Goal: Information Seeking & Learning: Learn about a topic

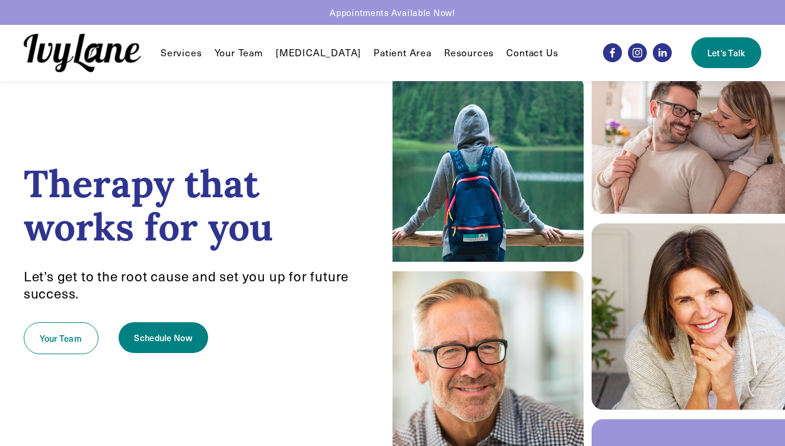
click at [181, 50] on span "Services" at bounding box center [181, 53] width 41 height 12
click at [0, 0] on span "Reunification Therapy" at bounding box center [0, 0] width 0 height 0
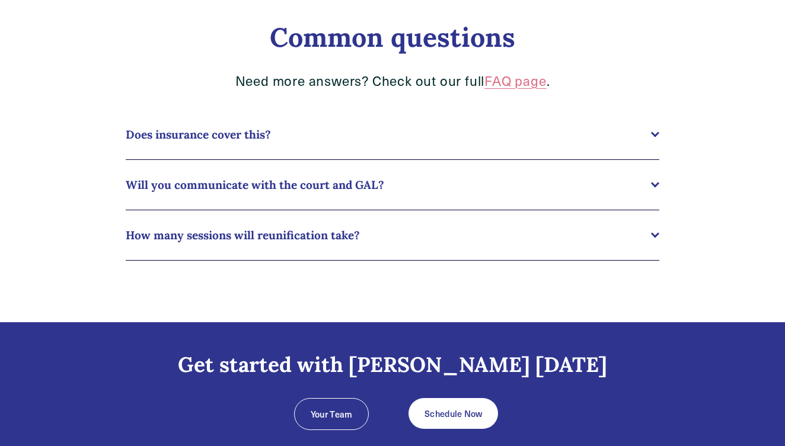
scroll to position [877, 0]
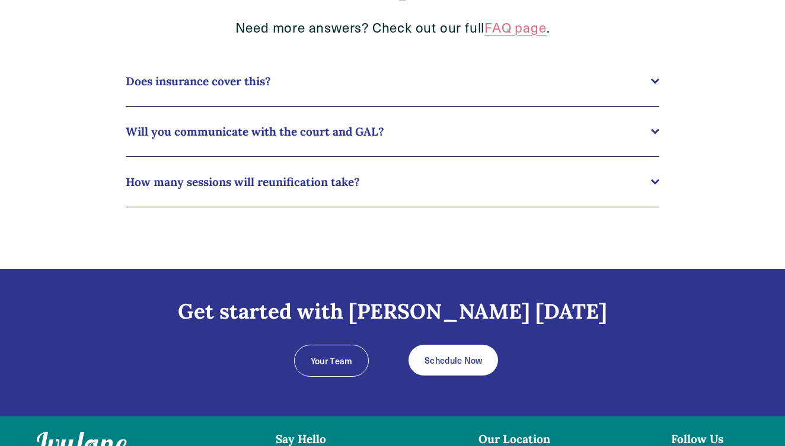
click at [183, 97] on button "Does insurance cover this?" at bounding box center [392, 81] width 533 height 50
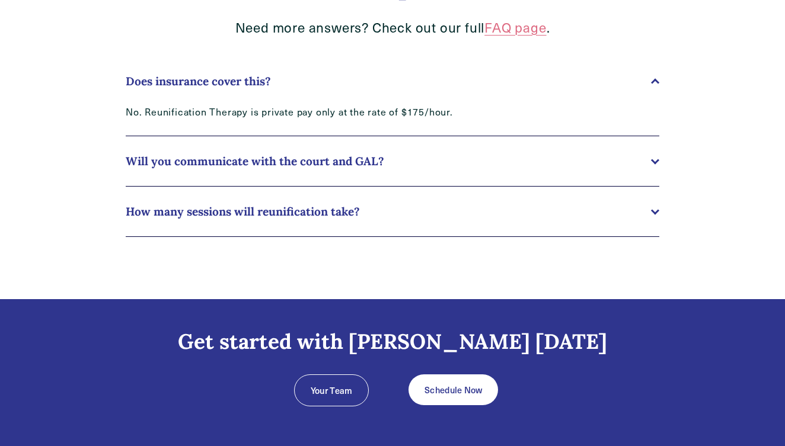
click at [186, 154] on span "Will you communicate with the court and GAL?" at bounding box center [388, 161] width 525 height 14
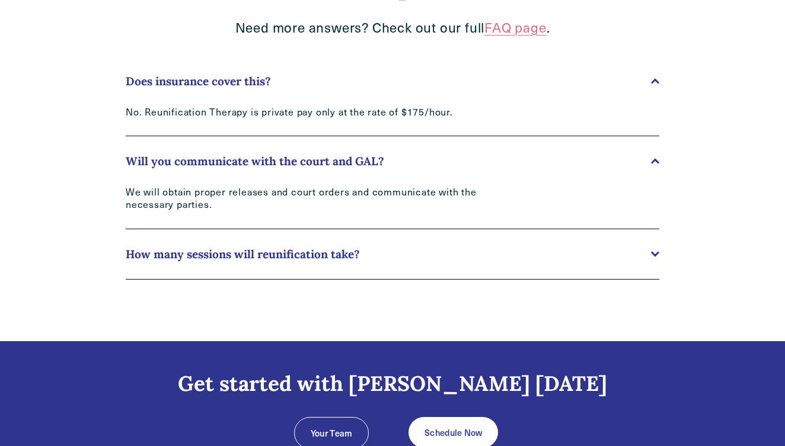
click at [178, 244] on button "How many sessions will reunification take?" at bounding box center [392, 254] width 533 height 50
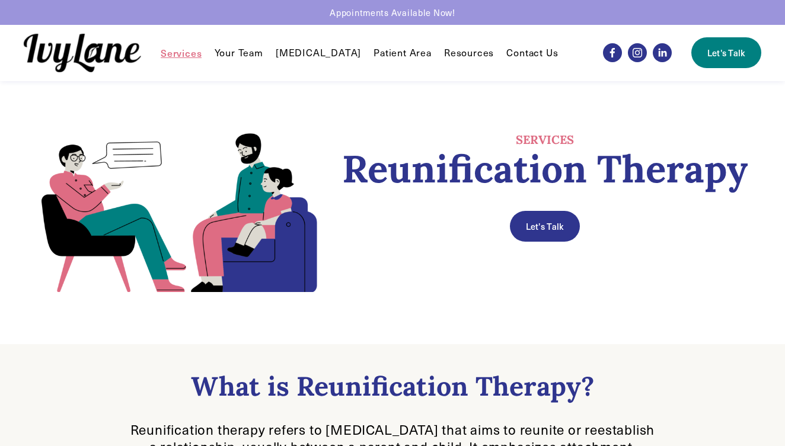
scroll to position [0, 0]
click at [295, 57] on link "[MEDICAL_DATA]" at bounding box center [318, 53] width 85 height 14
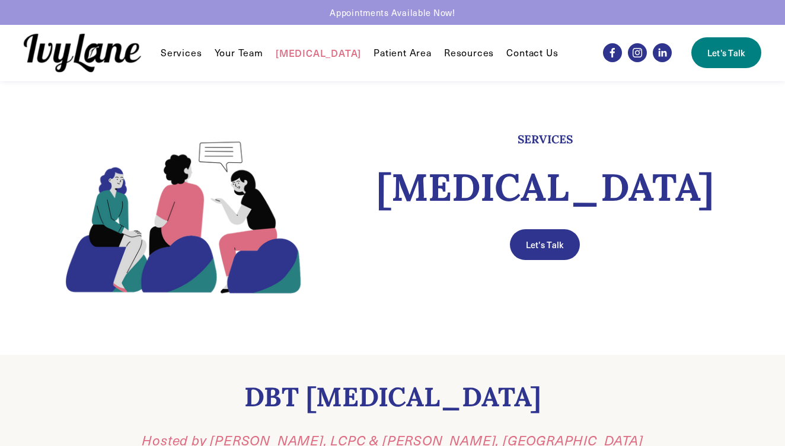
click at [196, 49] on span "Services" at bounding box center [181, 53] width 41 height 12
click at [0, 0] on span "Individual Therapy" at bounding box center [0, 0] width 0 height 0
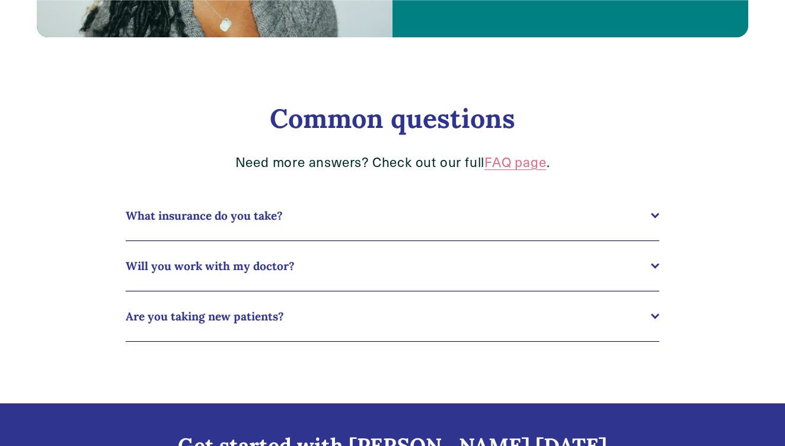
scroll to position [1143, 0]
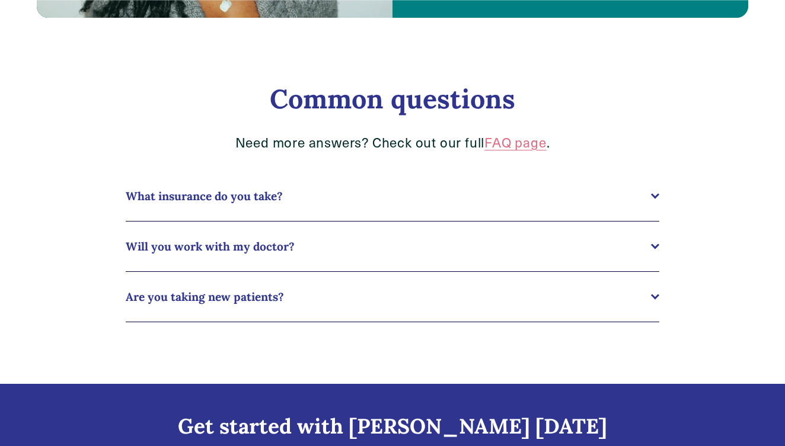
click at [175, 190] on span "What insurance do you take?" at bounding box center [388, 196] width 525 height 14
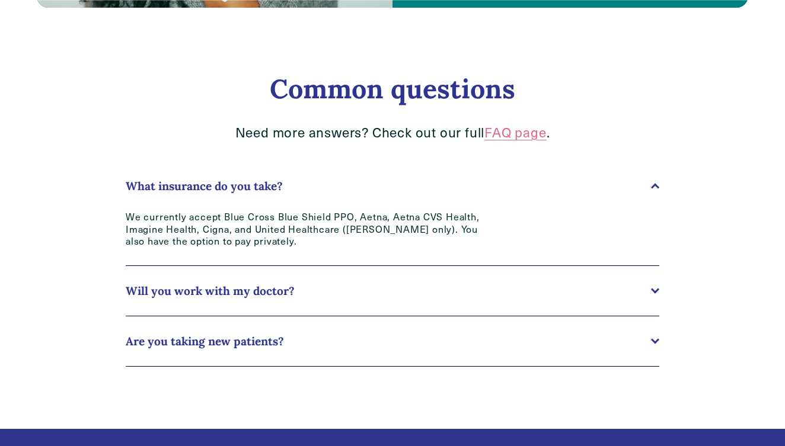
scroll to position [1159, 0]
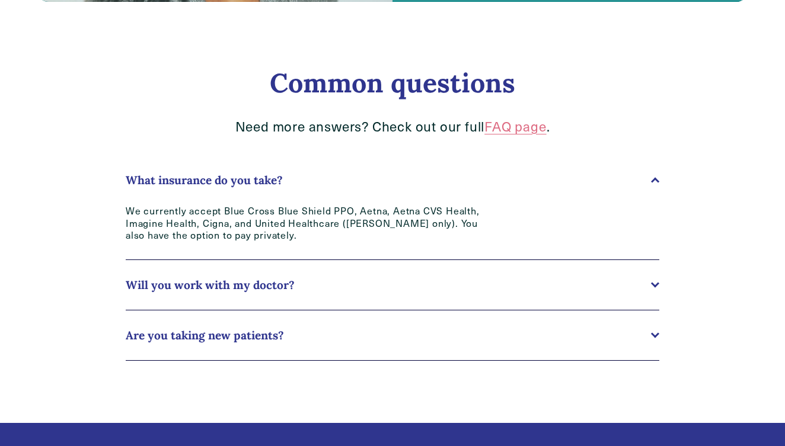
click at [173, 268] on button "Will you work with my doctor?" at bounding box center [392, 285] width 533 height 50
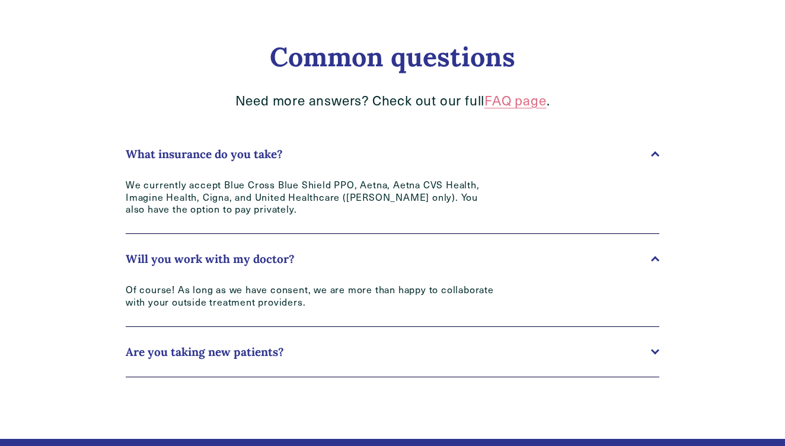
scroll to position [1191, 0]
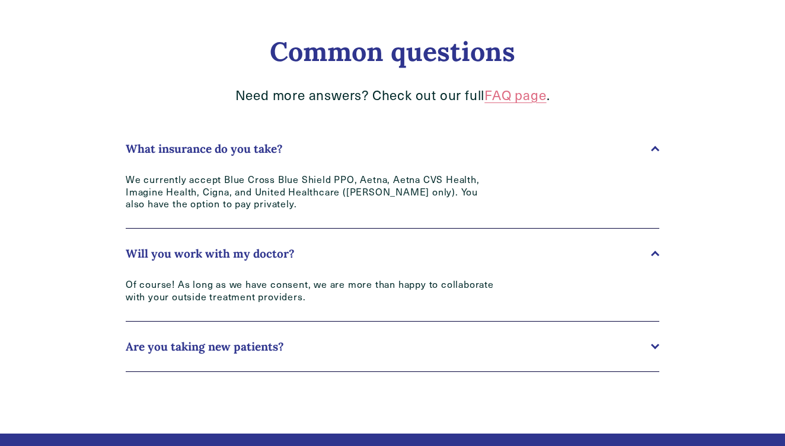
click at [177, 340] on span "Are you taking new patients?" at bounding box center [388, 347] width 525 height 14
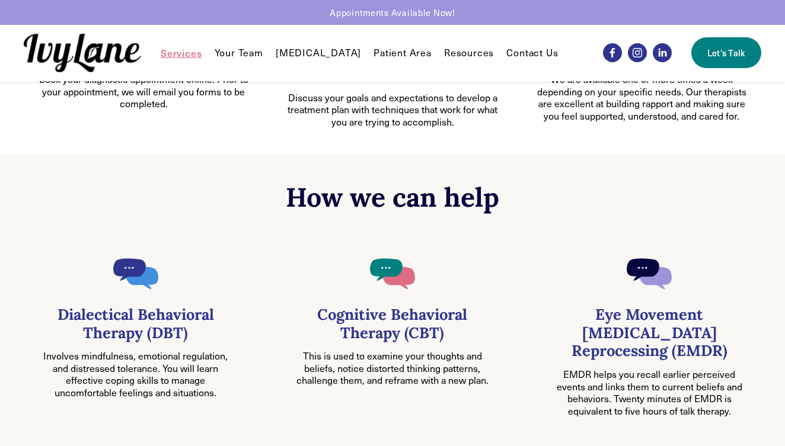
scroll to position [439, 0]
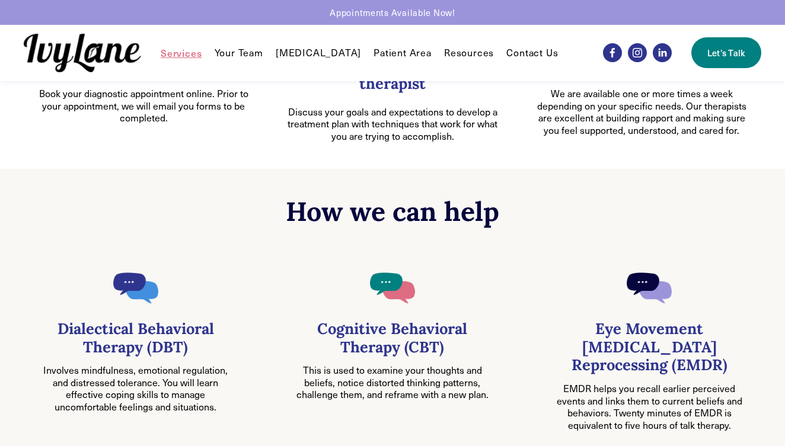
click at [514, 50] on link "Contact Us" at bounding box center [532, 53] width 52 height 14
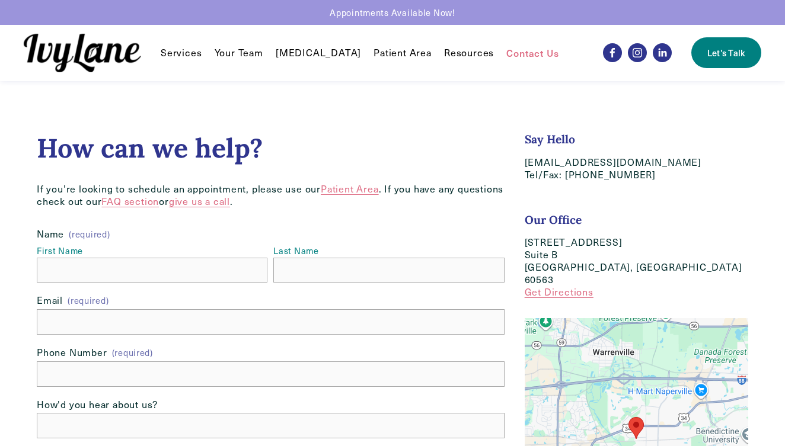
click at [236, 50] on link "Your Team" at bounding box center [239, 53] width 49 height 14
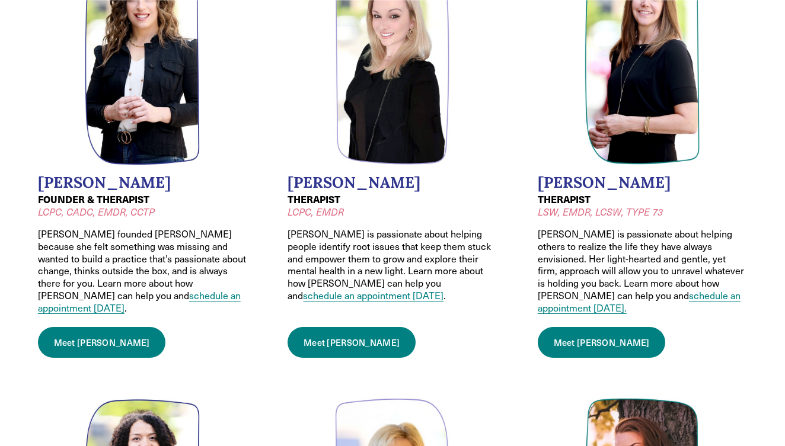
scroll to position [165, 0]
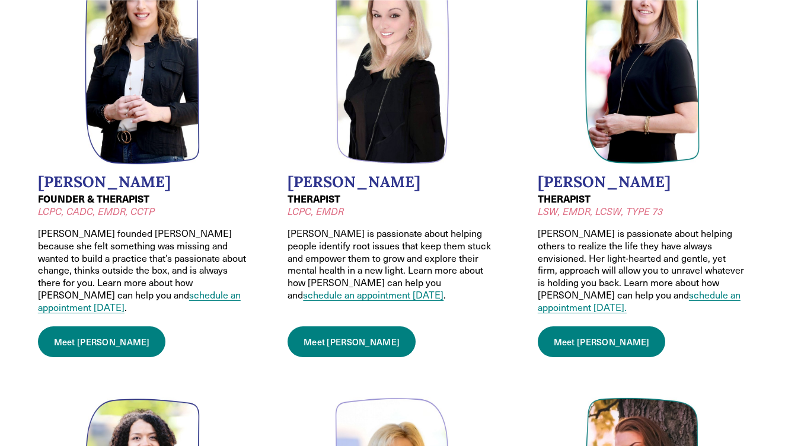
click at [73, 328] on link "Meet Wendy" at bounding box center [102, 342] width 128 height 31
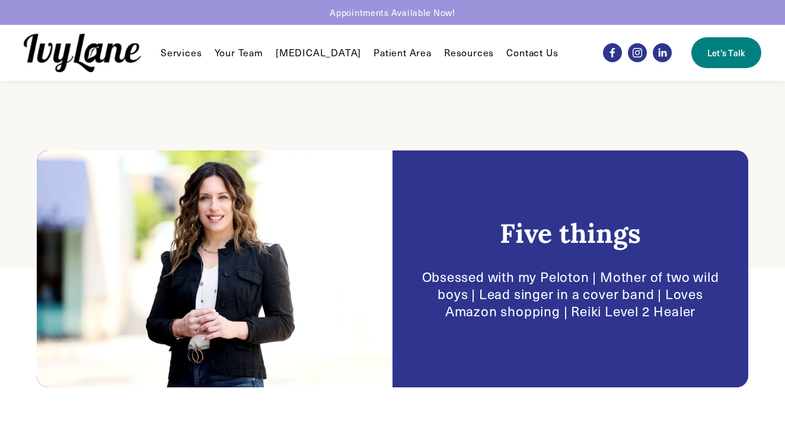
scroll to position [174, 0]
